Goal: Information Seeking & Learning: Learn about a topic

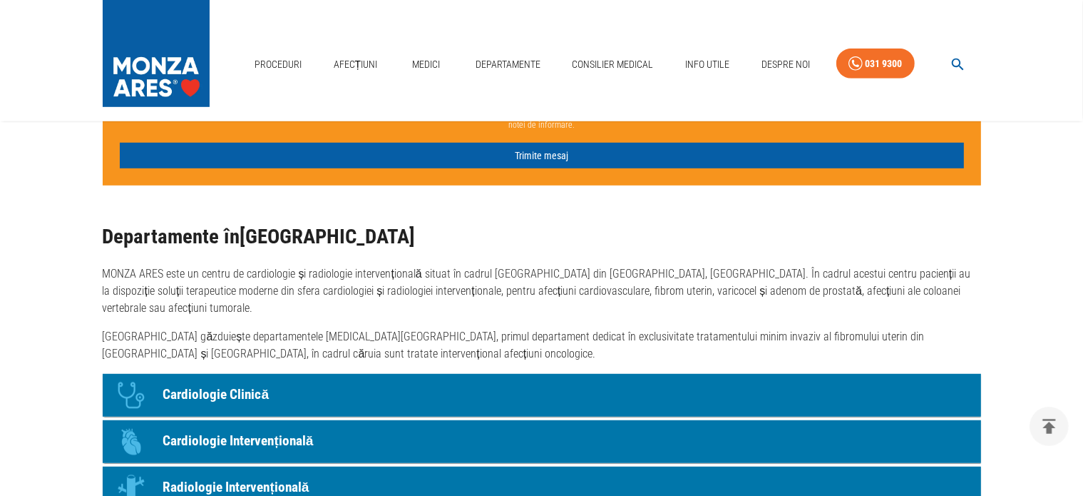
scroll to position [998, 0]
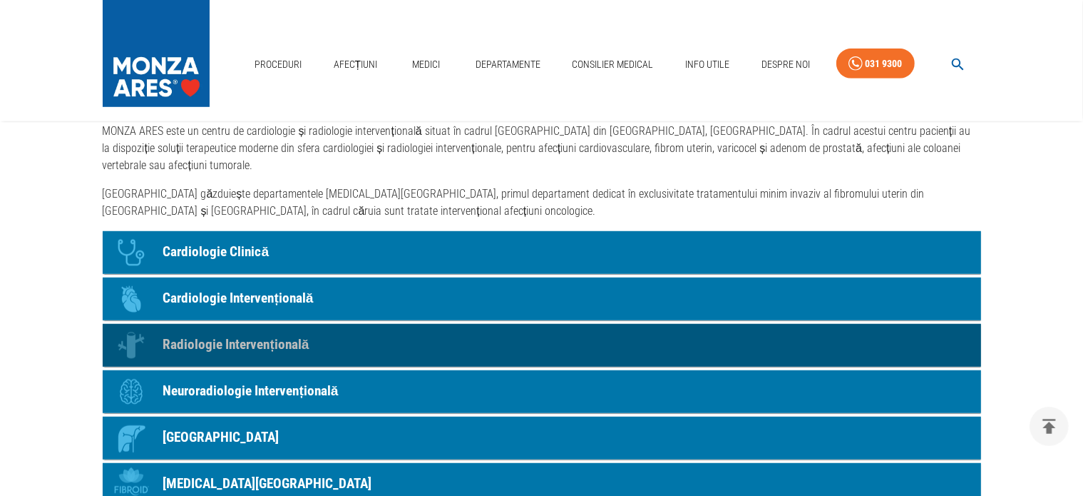
click at [225, 342] on p "Radiologie Intervențională" at bounding box center [236, 344] width 146 height 21
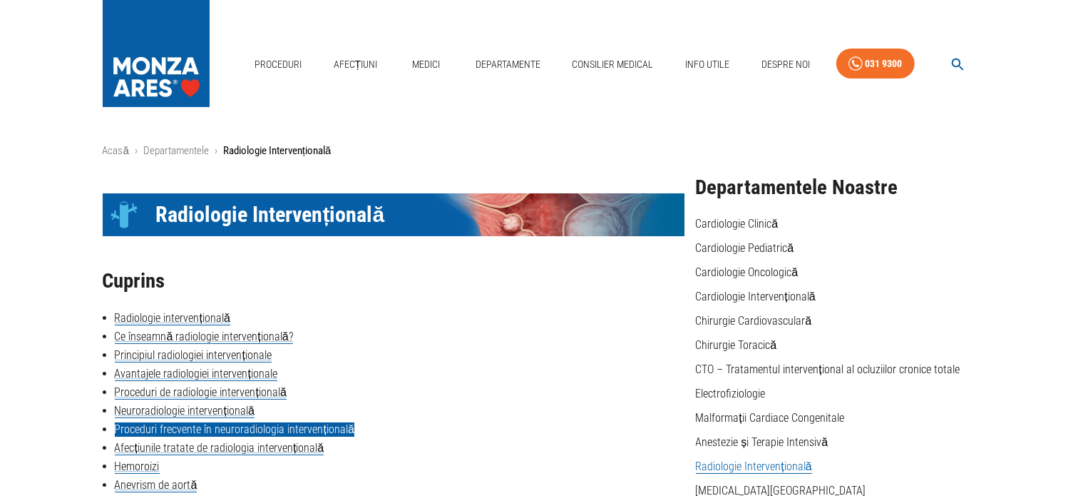
click at [303, 427] on link "Proceduri frecvente în neuroradiologia intervențională" at bounding box center [235, 429] width 240 height 14
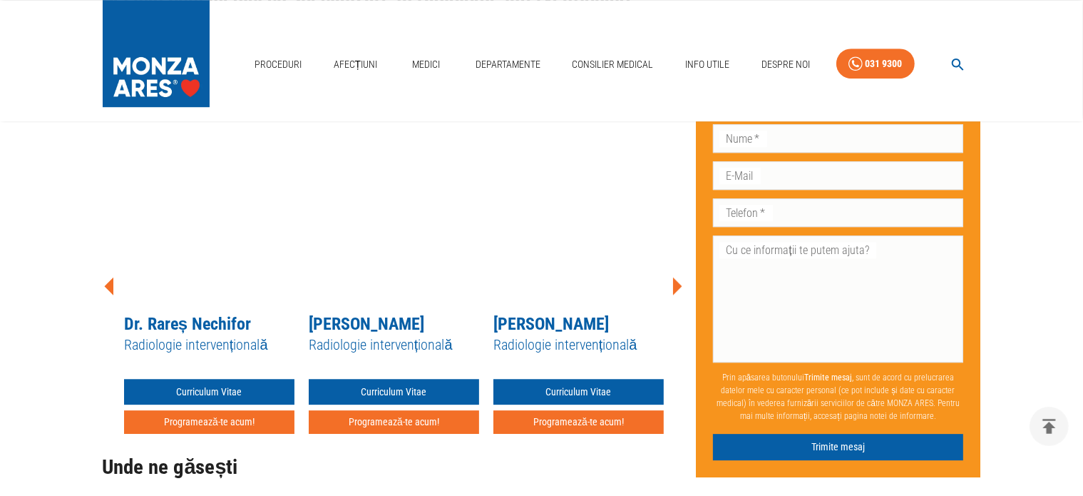
scroll to position [4389, 0]
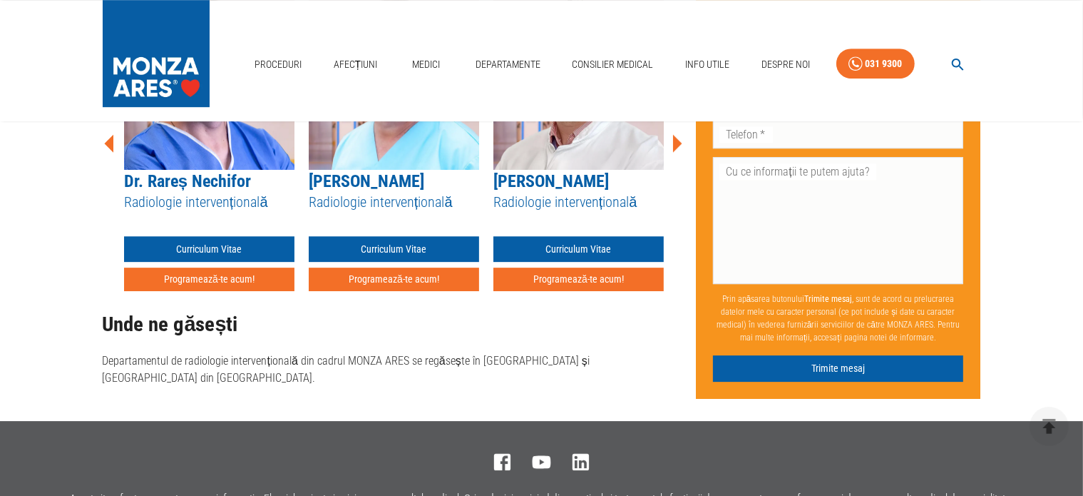
click at [195, 171] on link "Dr. Rareș Nechifor" at bounding box center [187, 181] width 127 height 20
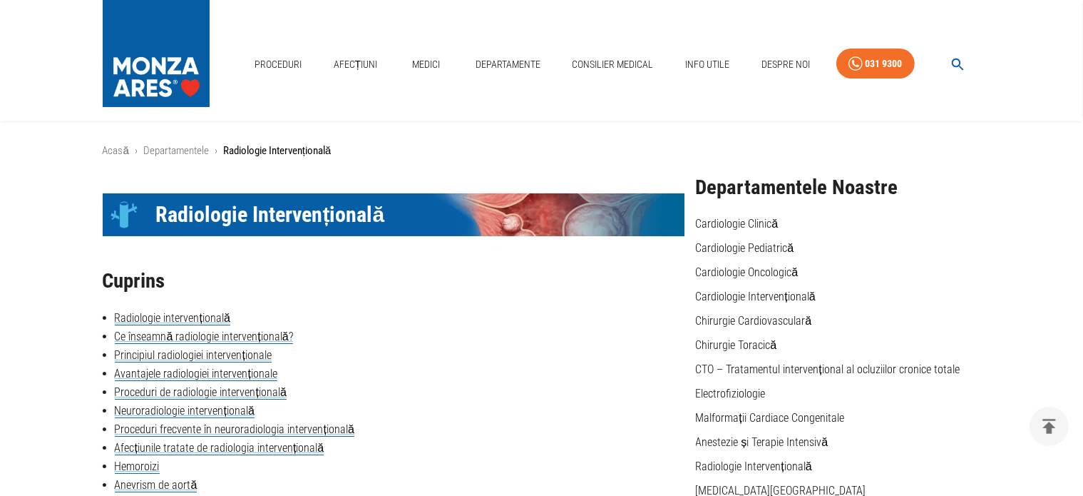
scroll to position [2249, 0]
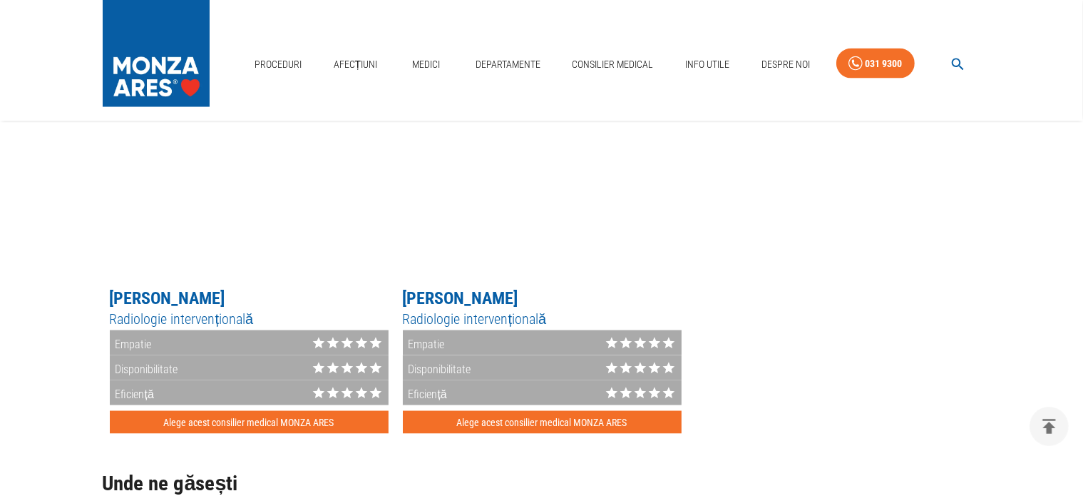
scroll to position [998, 0]
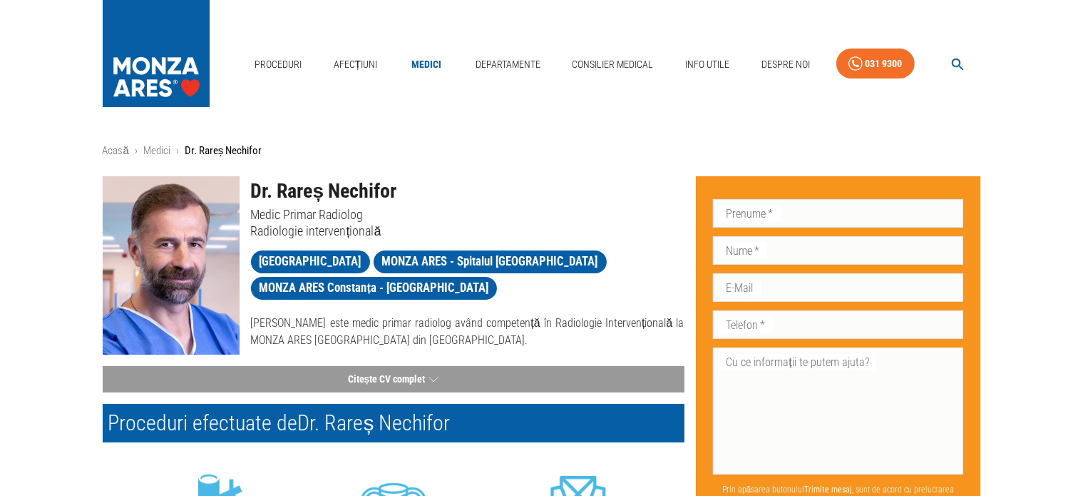
scroll to position [713, 0]
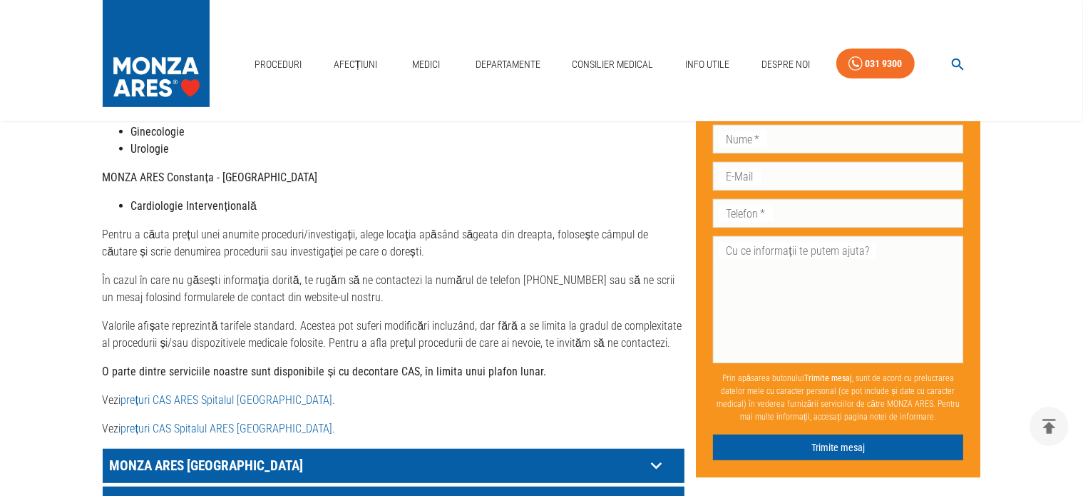
scroll to position [713, 0]
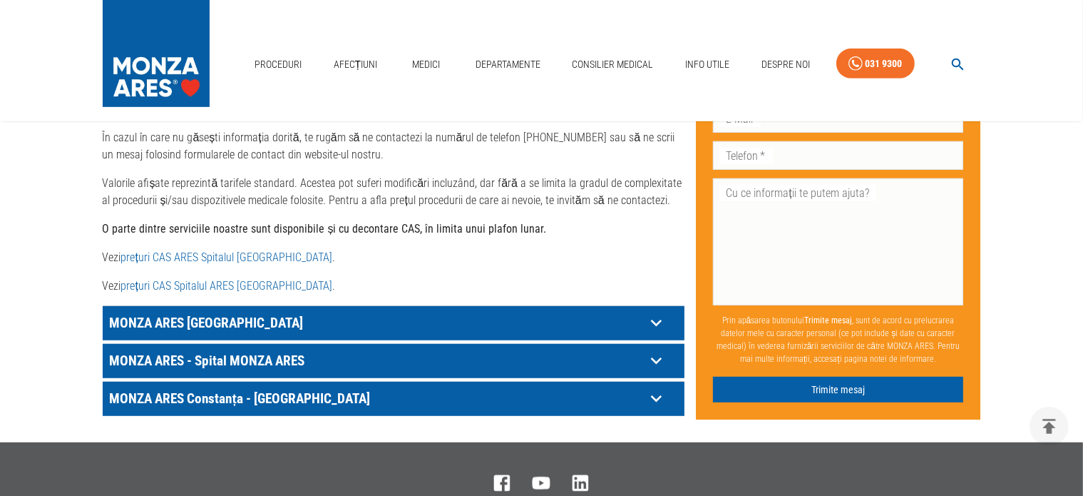
click at [214, 250] on link "prețuri CAS ARES Spitalul [GEOGRAPHIC_DATA]" at bounding box center [226, 257] width 211 height 14
